Goal: Find specific page/section: Find specific page/section

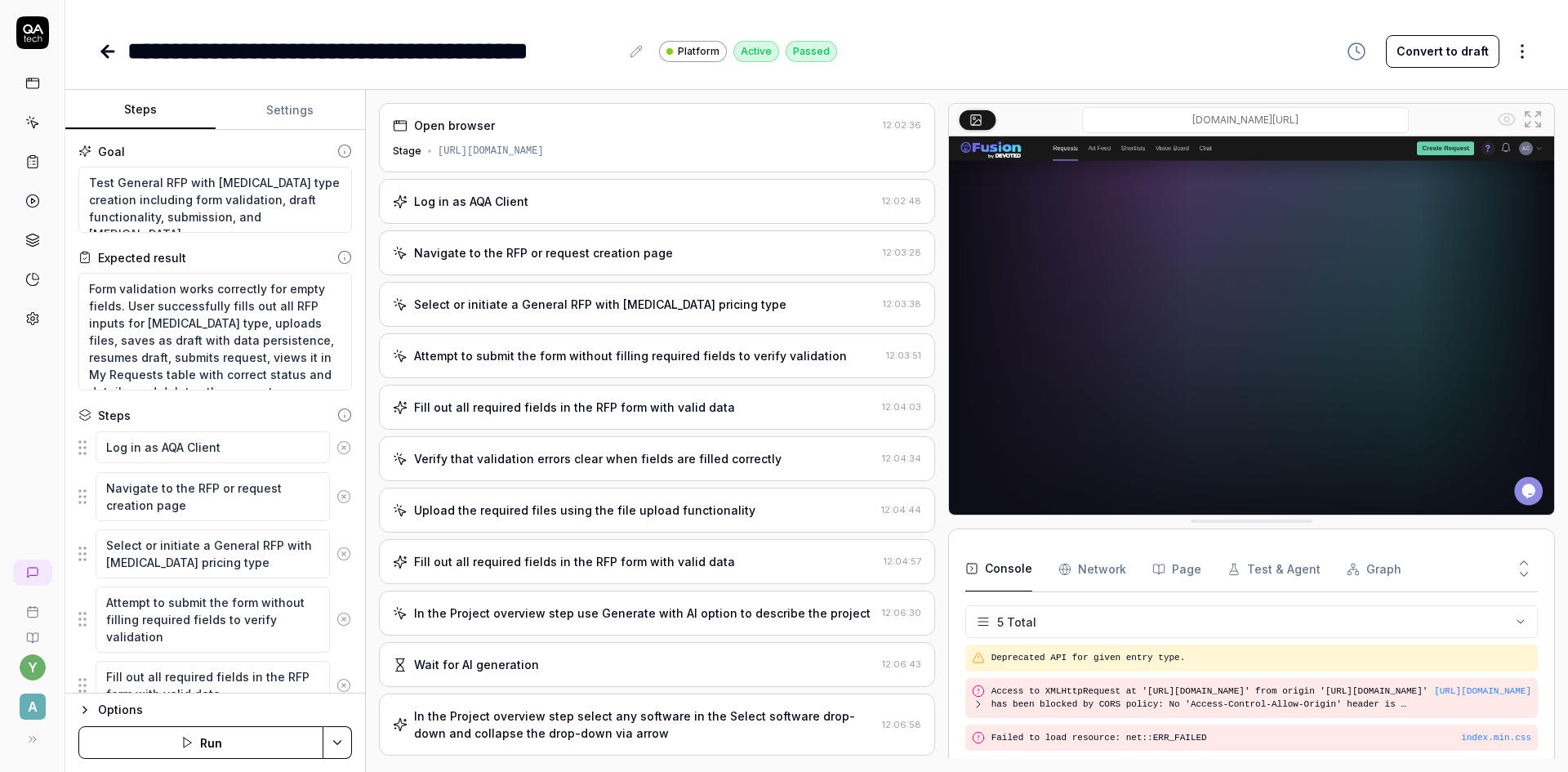
scroll to position [60, 0]
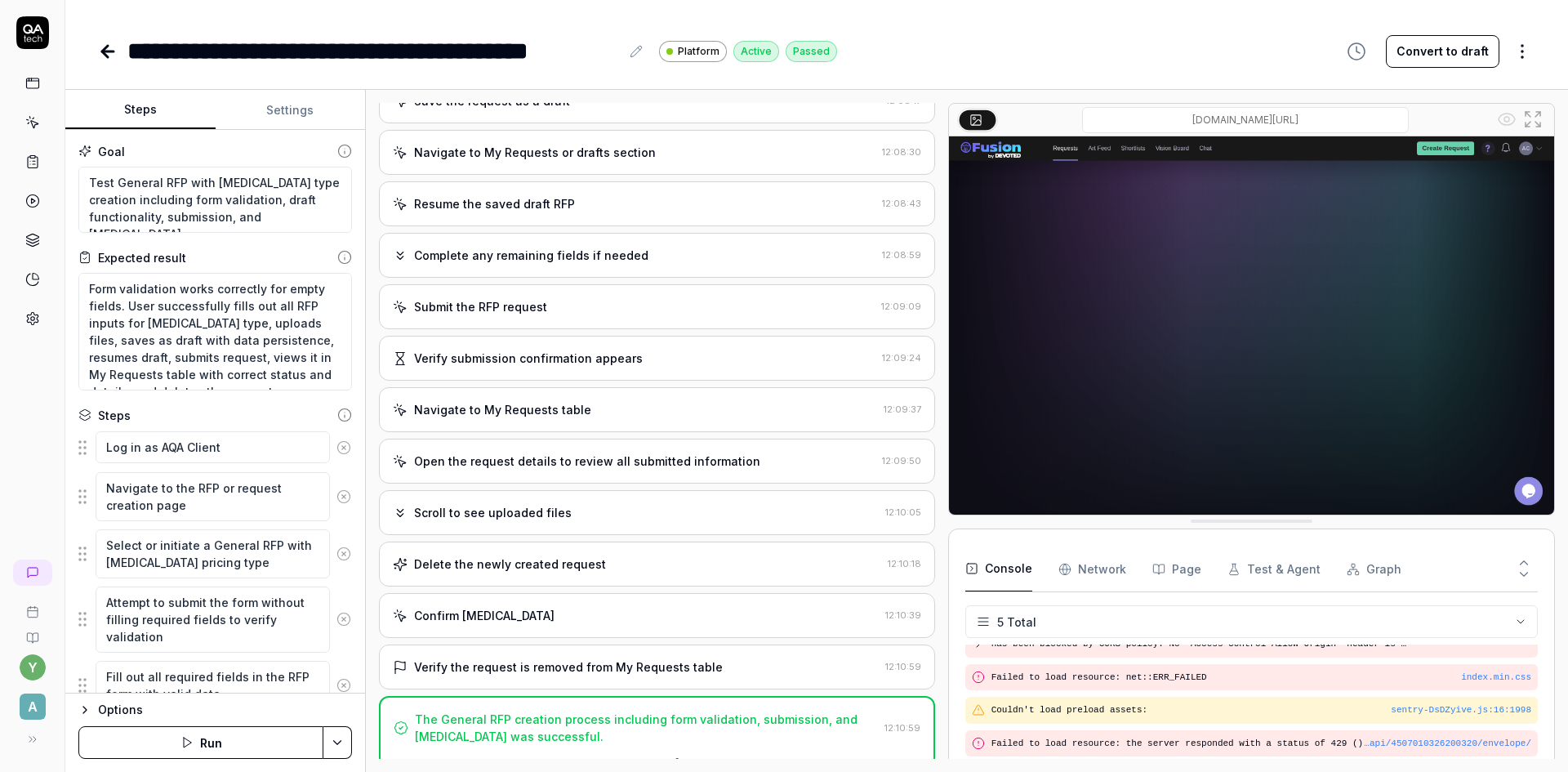
drag, startPoint x: 0, startPoint y: 0, endPoint x: 102, endPoint y: 53, distance: 114.9
click at [102, 53] on icon at bounding box center [108, 51] width 19 height 19
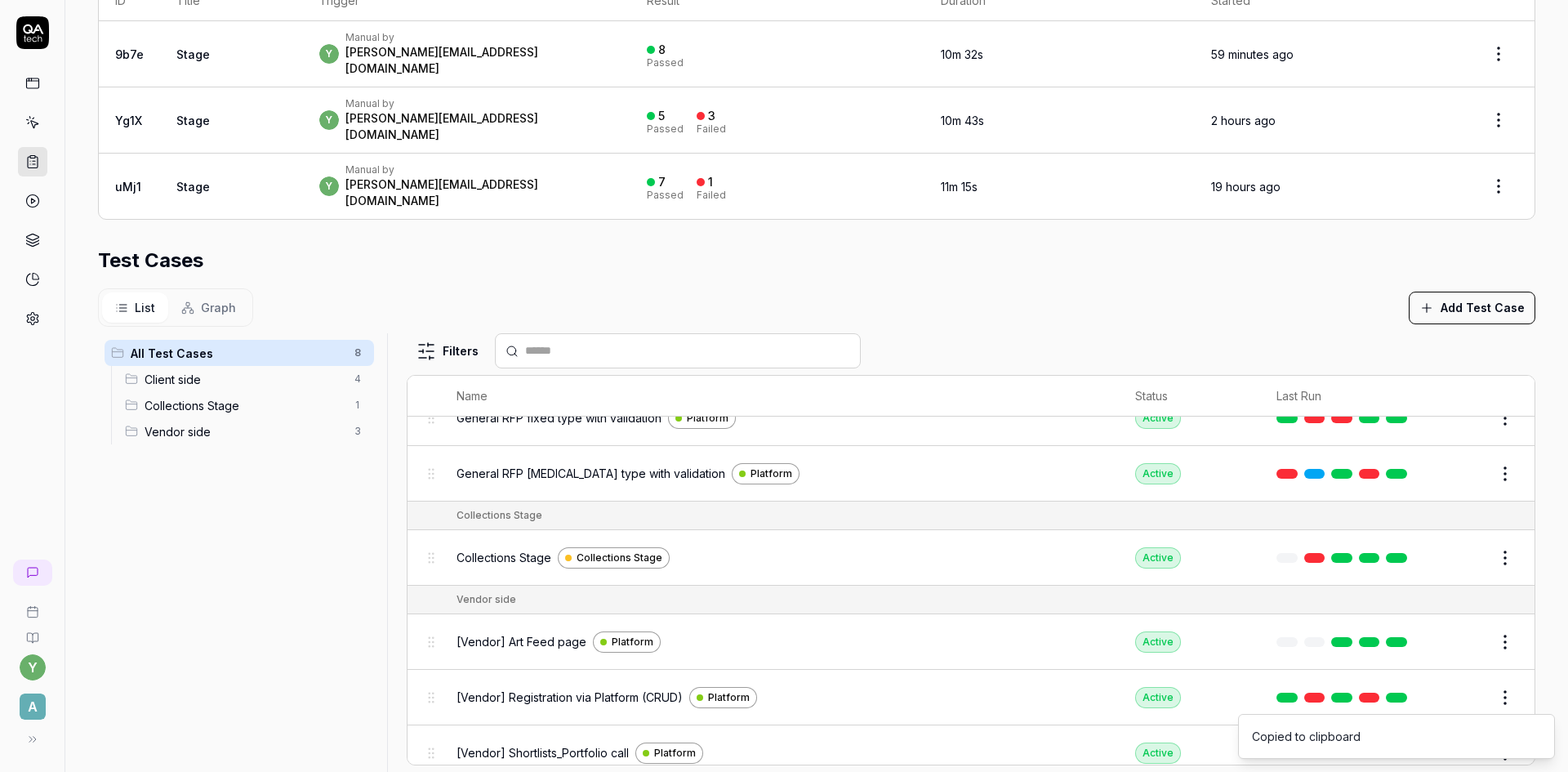
scroll to position [182, 0]
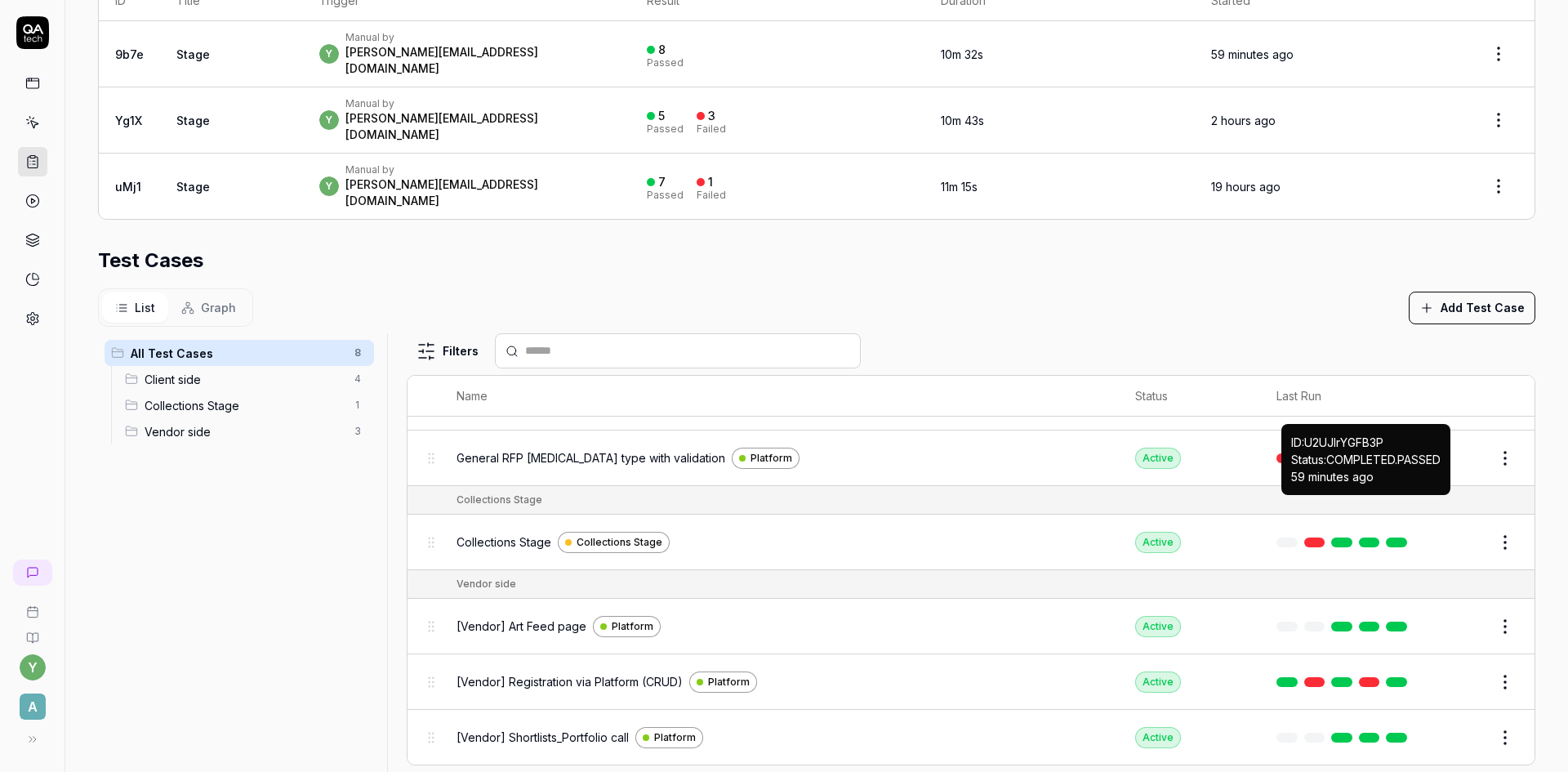
click at [1386, 538] on link at bounding box center [1397, 543] width 21 height 10
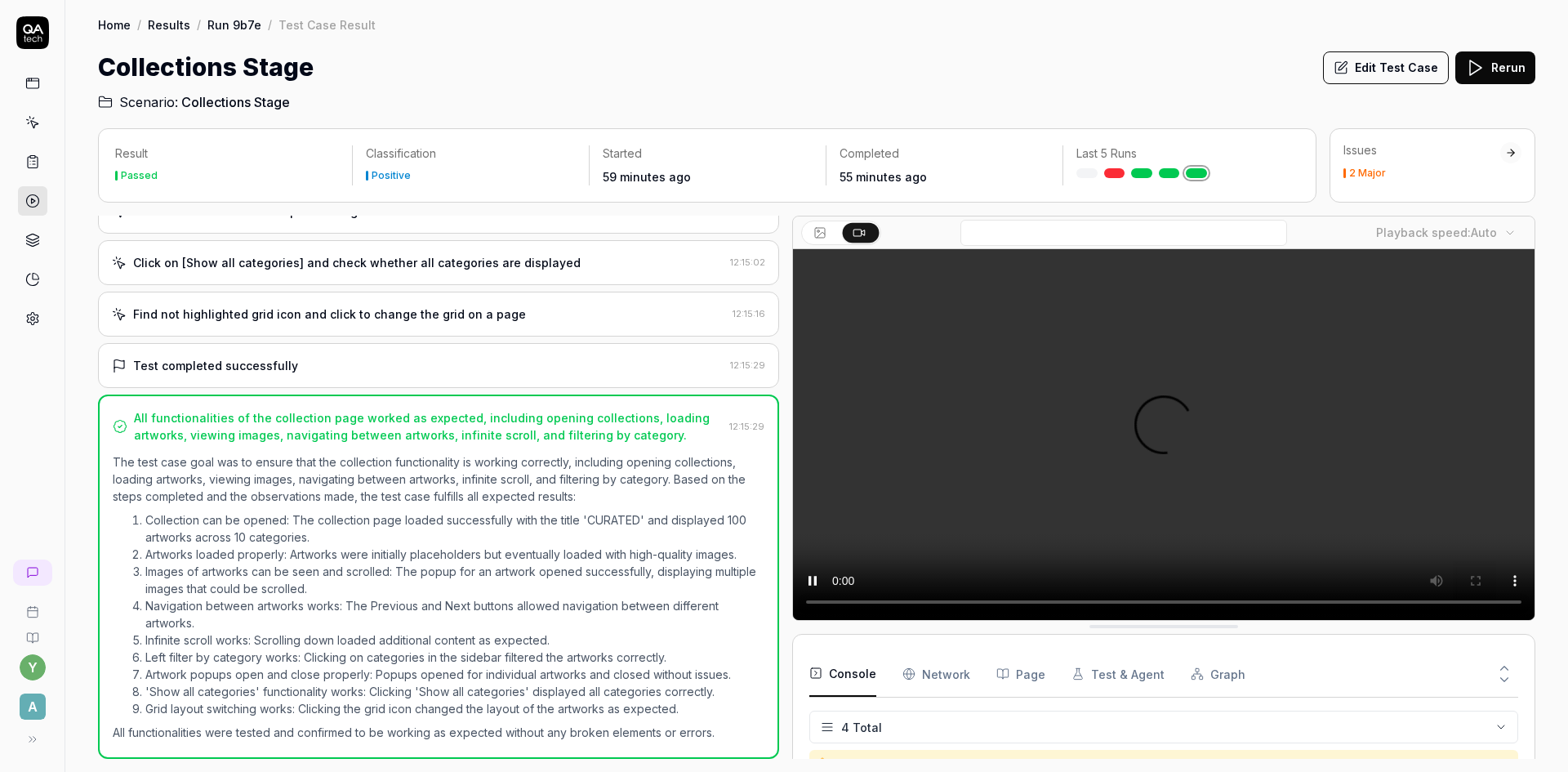
scroll to position [28, 0]
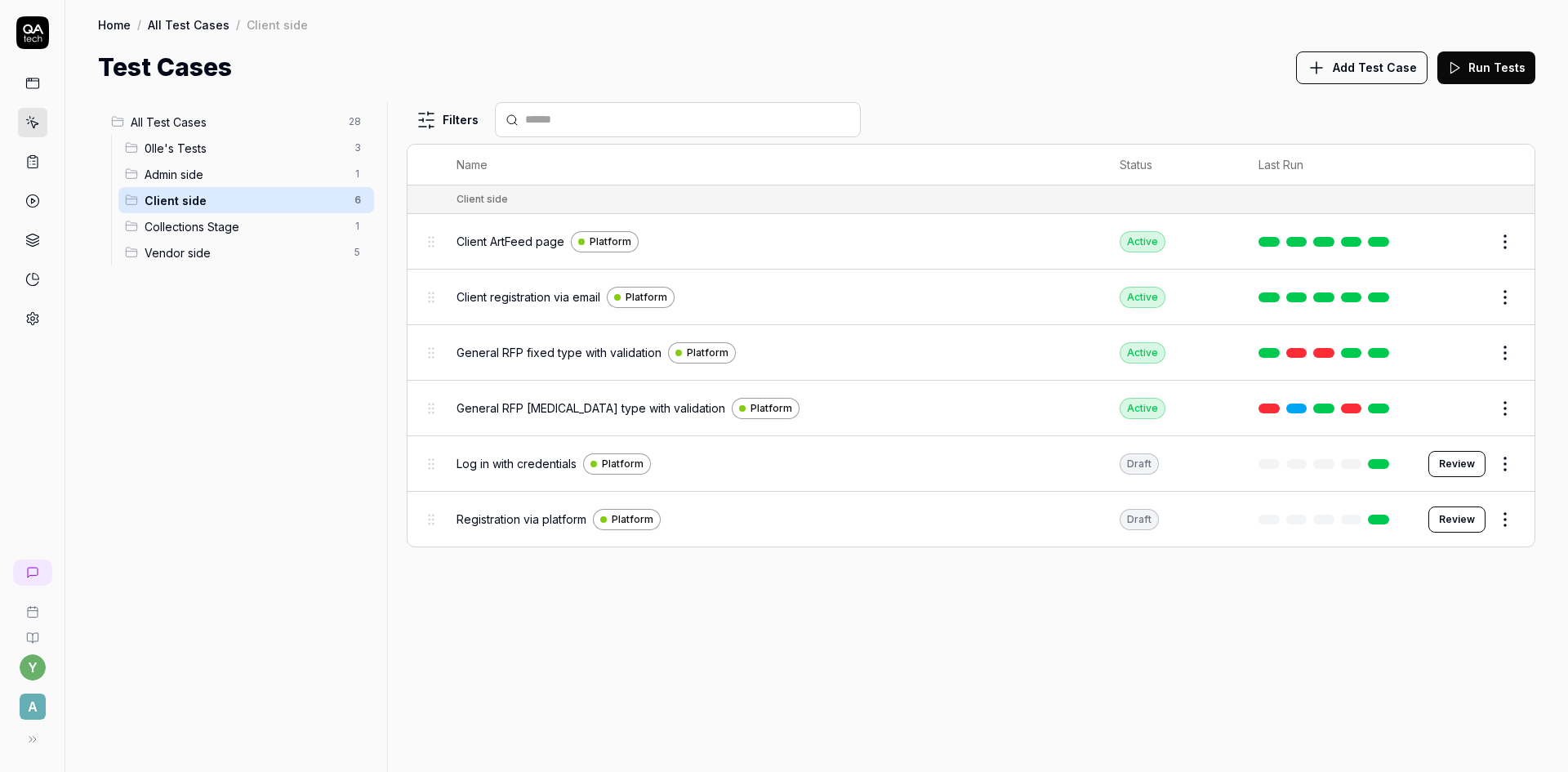
click at [513, 240] on span "Client ArtFeed page" at bounding box center [510, 242] width 108 height 17
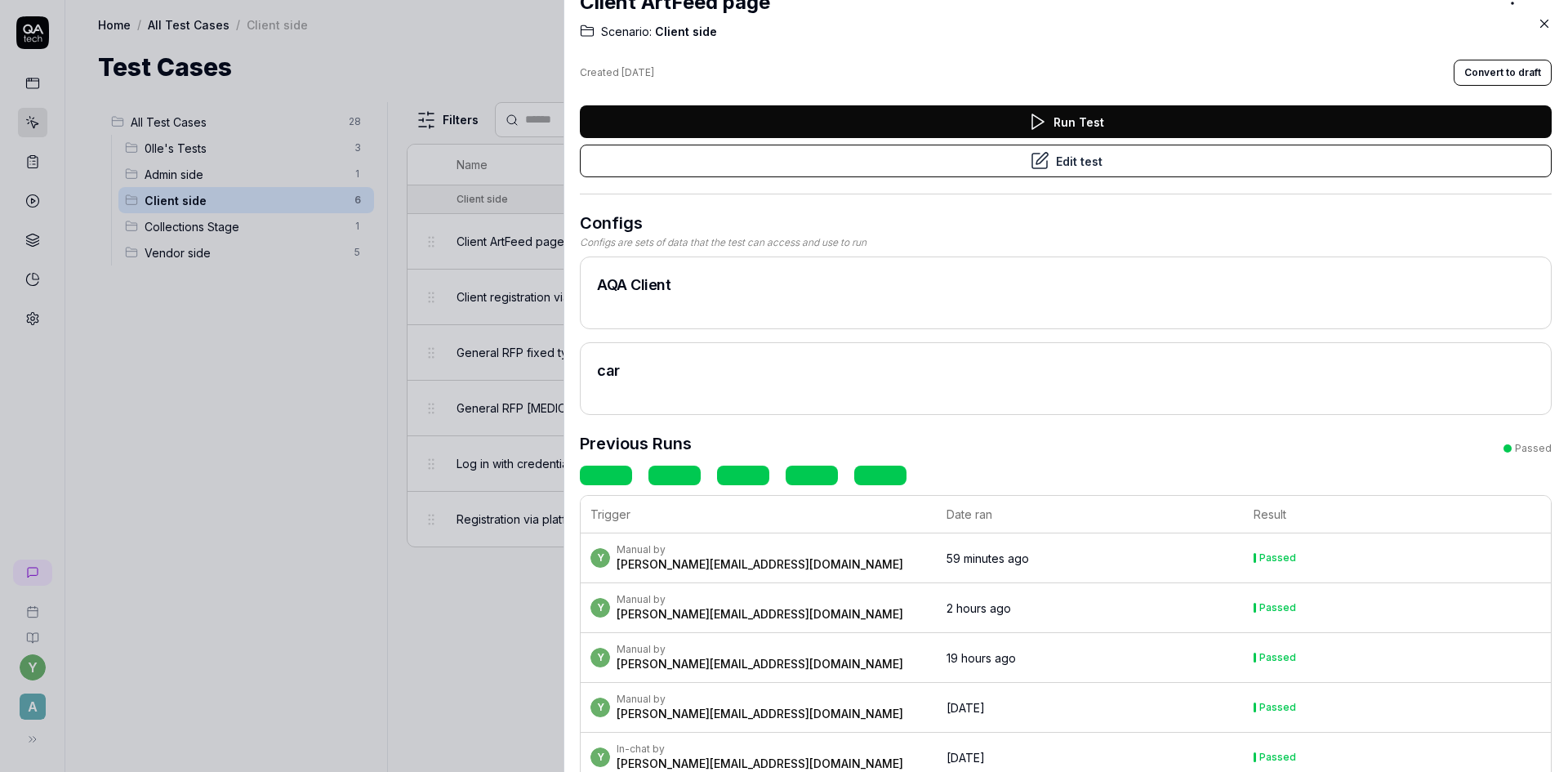
scroll to position [23, 0]
